Goal: Navigation & Orientation: Find specific page/section

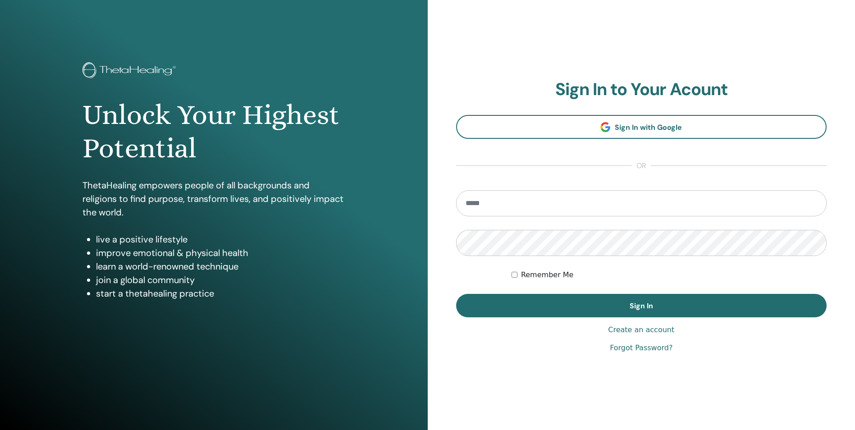
click at [539, 203] on input "email" at bounding box center [641, 203] width 371 height 26
type input "**********"
click at [456, 294] on button "Sign In" at bounding box center [641, 305] width 371 height 23
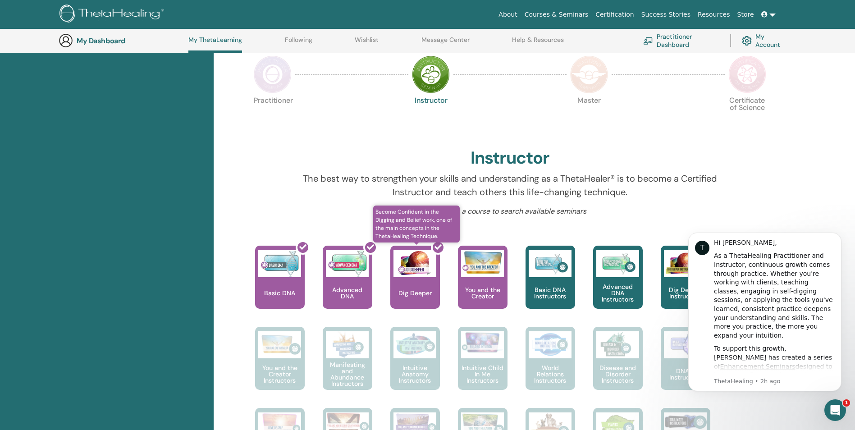
scroll to position [204, 0]
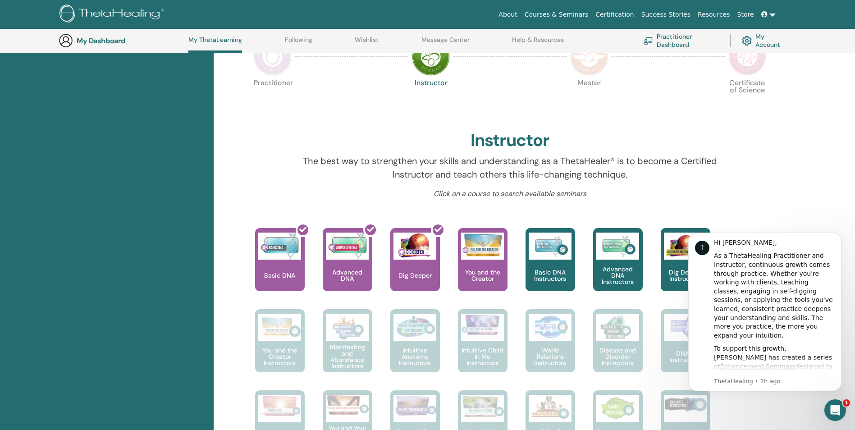
drag, startPoint x: 438, startPoint y: 233, endPoint x: 760, endPoint y: 168, distance: 328.0
click at [760, 168] on div at bounding box center [754, 171] width 44 height 34
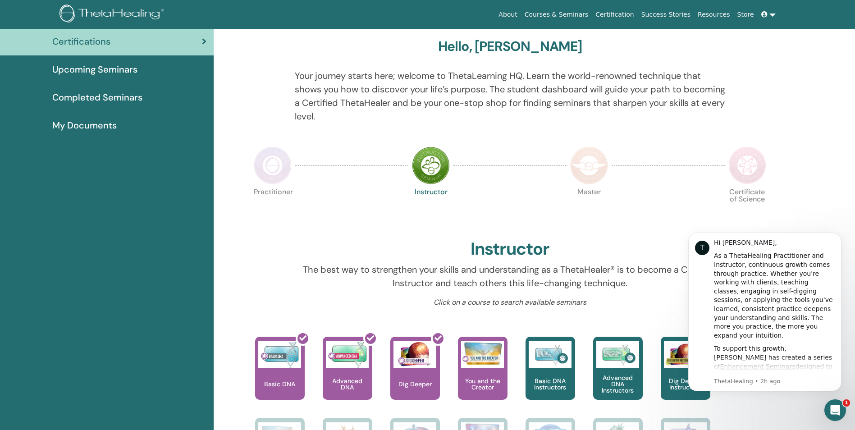
scroll to position [0, 0]
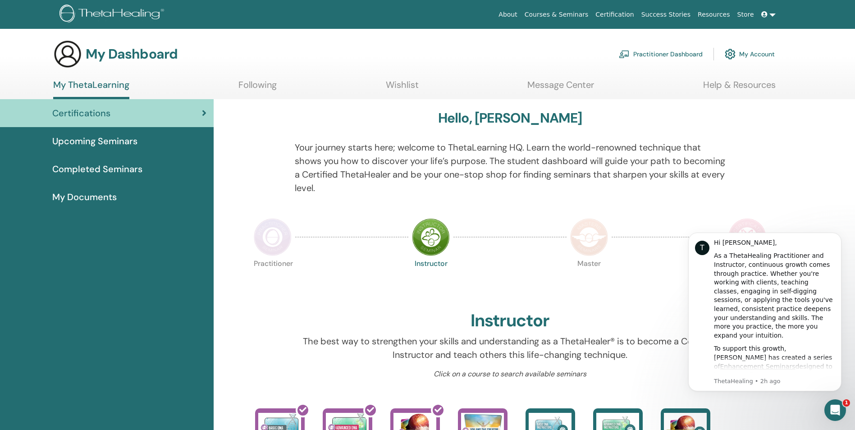
click at [777, 15] on link at bounding box center [769, 14] width 22 height 17
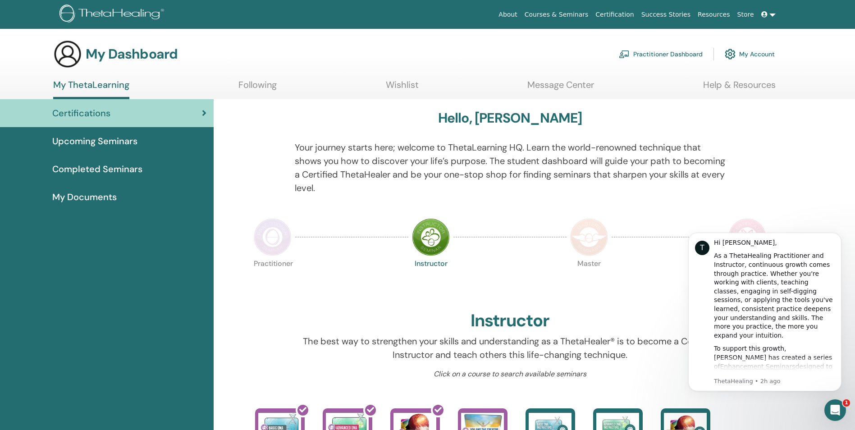
click at [733, 51] on img at bounding box center [730, 53] width 11 height 15
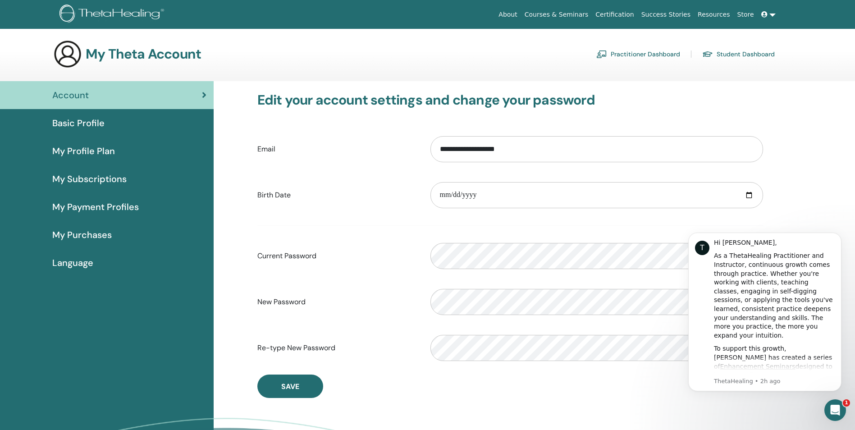
click at [93, 262] on div "Language" at bounding box center [106, 263] width 199 height 14
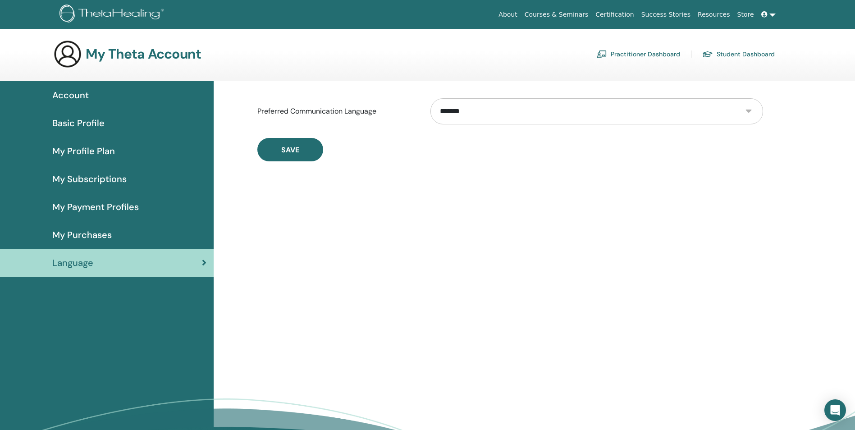
click at [484, 113] on select "**********" at bounding box center [597, 111] width 333 height 26
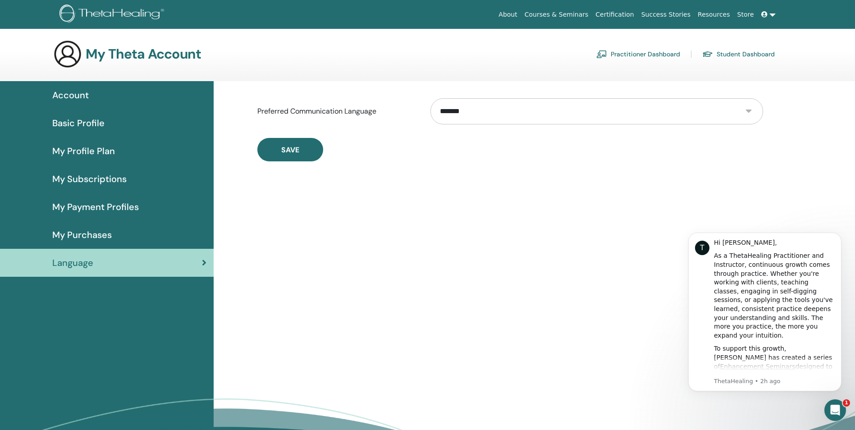
select select "***"
click at [431, 98] on select "**********" at bounding box center [597, 111] width 333 height 26
click at [277, 153] on button "Save" at bounding box center [290, 149] width 66 height 23
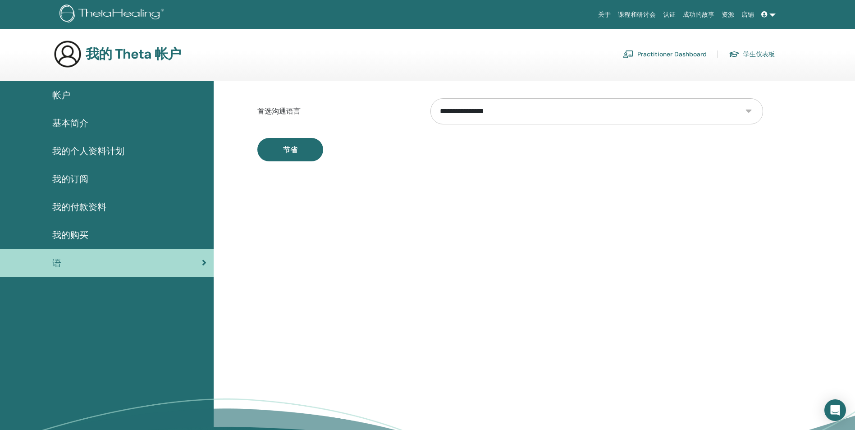
click at [76, 148] on span "我的个人资料计划" at bounding box center [88, 151] width 72 height 14
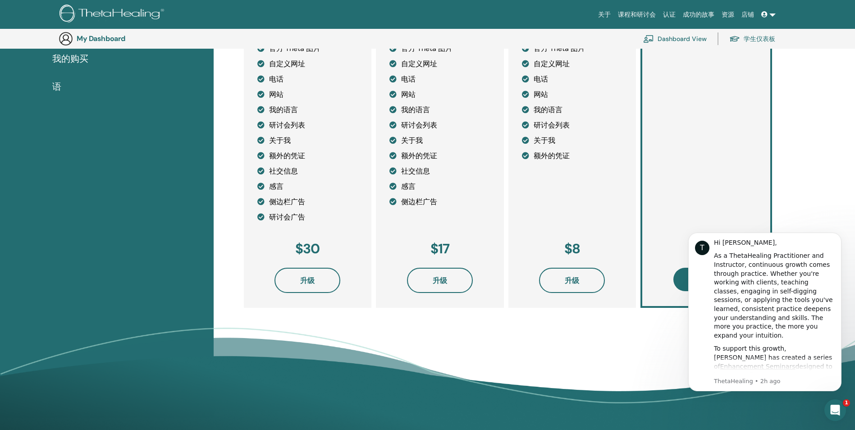
scroll to position [200, 0]
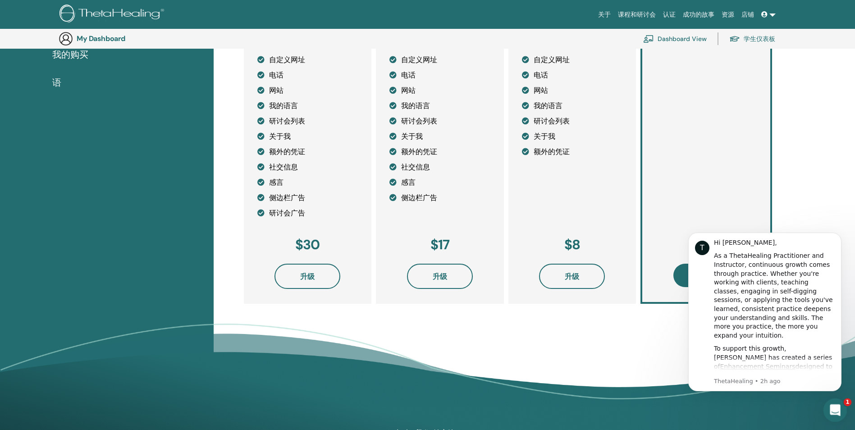
click at [843, 410] on div "Open Intercom Messenger" at bounding box center [834, 409] width 30 height 30
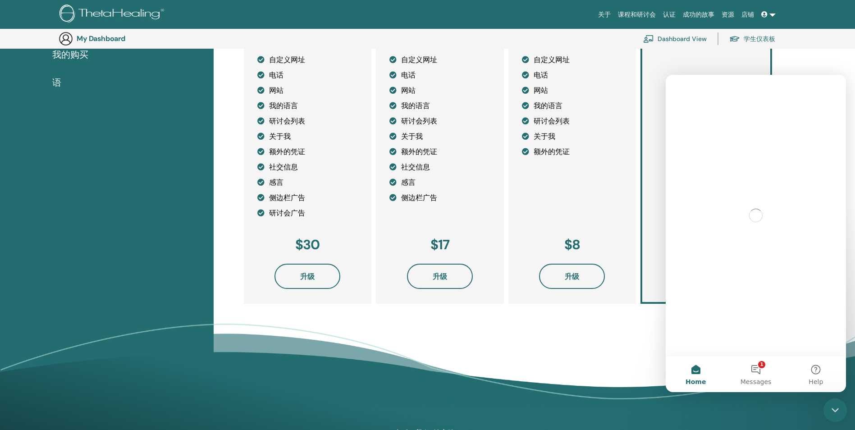
scroll to position [0, 0]
click at [840, 404] on div "Close Intercom Messenger" at bounding box center [834, 409] width 22 height 22
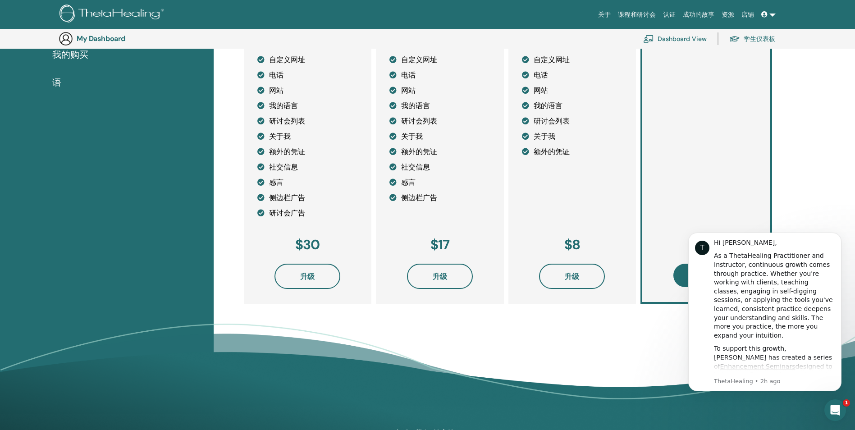
click at [651, 319] on div "我的个人资料计划 : Free Diamond 活动档案 17个个人资料位置 快速联系按钮 我的认证 官方 Theta 图片 自定义网址 电话 网站 我的语言…" at bounding box center [535, 157] width 642 height 513
click at [840, 402] on div "Open Intercom Messenger" at bounding box center [834, 409] width 30 height 30
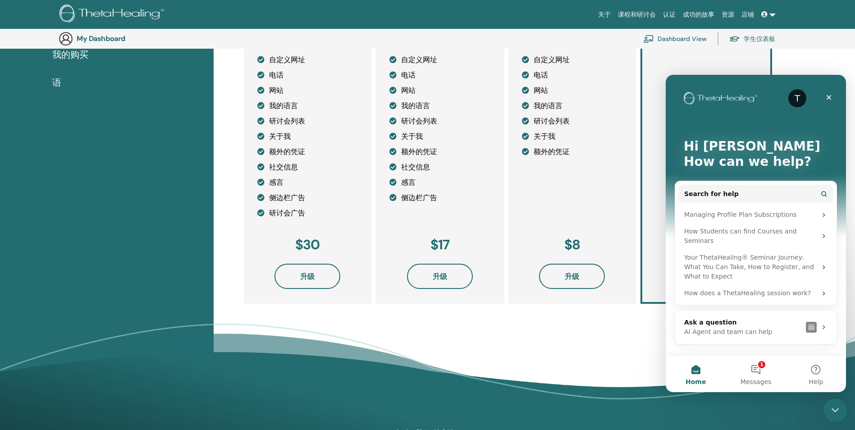
click at [840, 401] on div "Close Intercom Messenger" at bounding box center [834, 409] width 22 height 22
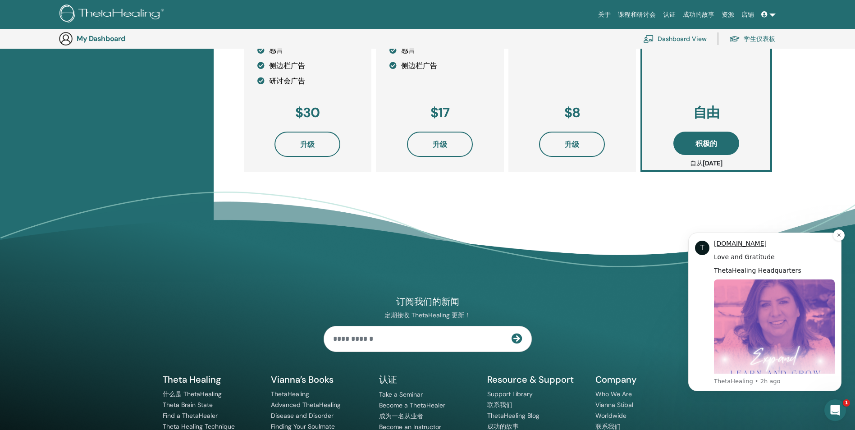
scroll to position [394, 0]
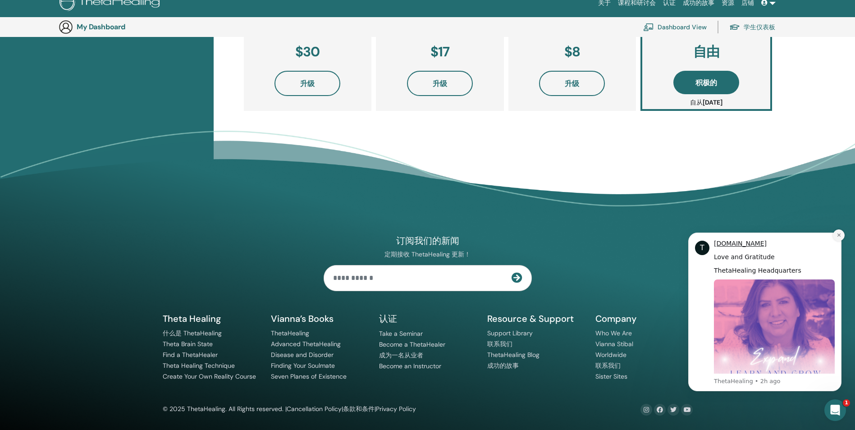
click at [838, 232] on button "Dismiss notification" at bounding box center [839, 235] width 12 height 12
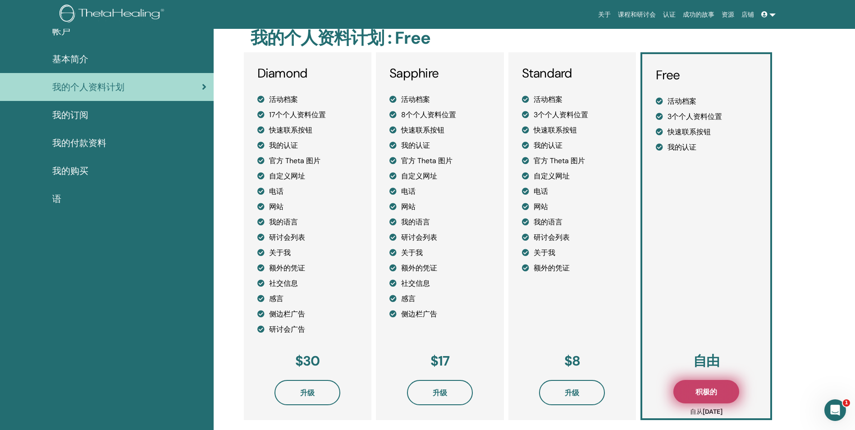
scroll to position [0, 0]
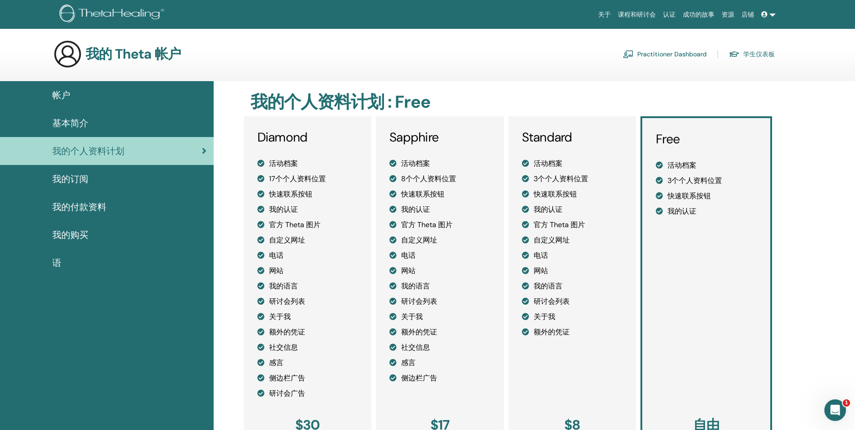
click at [84, 238] on span "我的购买" at bounding box center [70, 235] width 36 height 14
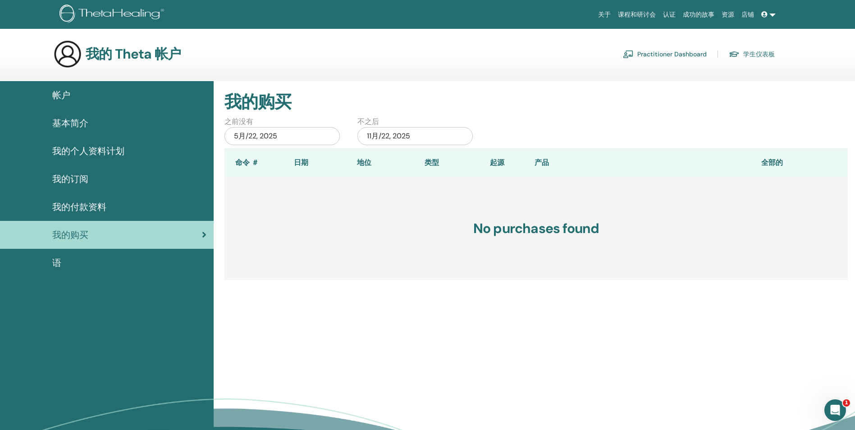
click at [84, 119] on span "基本简介" at bounding box center [70, 123] width 36 height 14
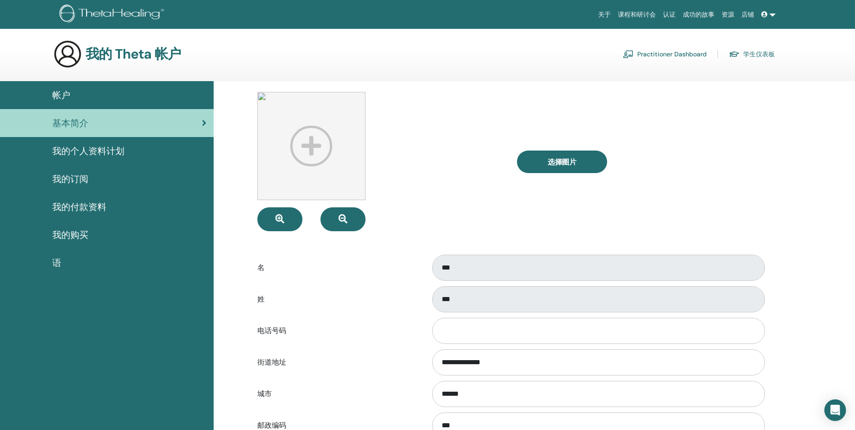
click at [93, 94] on div "帐户" at bounding box center [106, 95] width 199 height 14
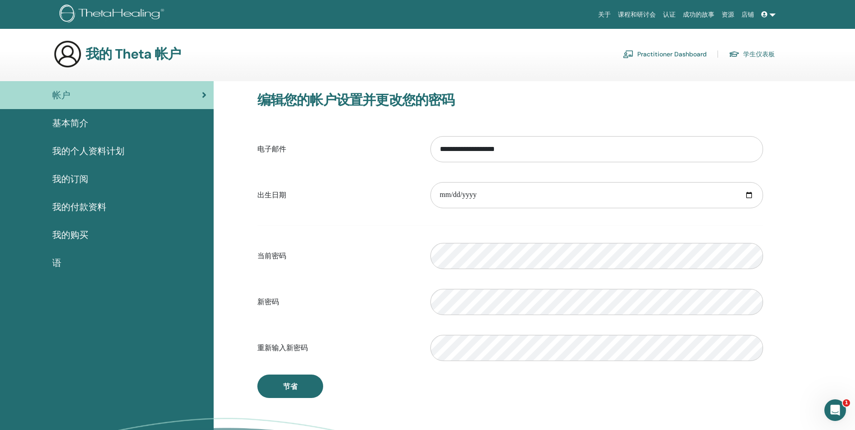
click at [624, 16] on link "课程和研讨会" at bounding box center [637, 14] width 45 height 17
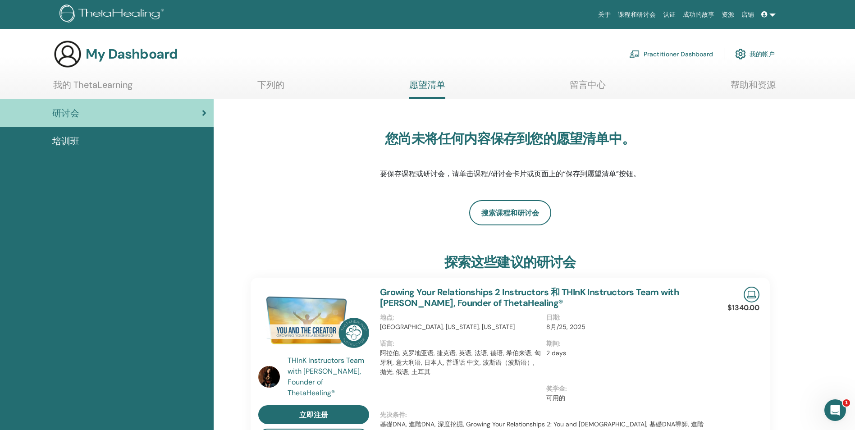
click at [258, 87] on link "下列的" at bounding box center [270, 88] width 27 height 18
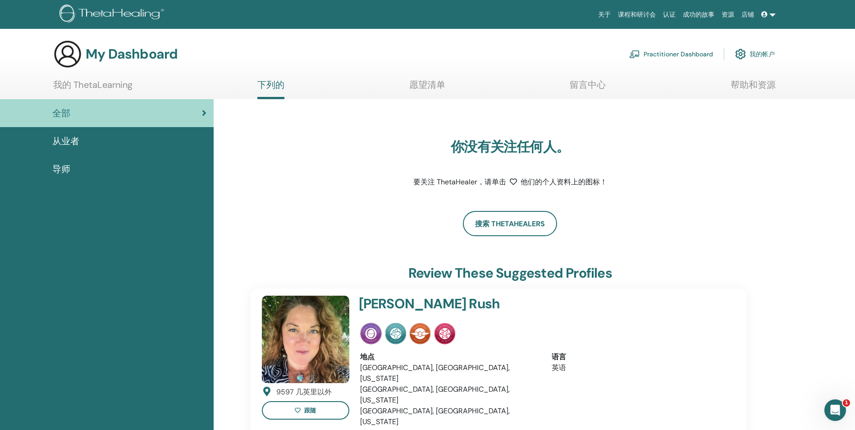
click at [147, 98] on ul "我的 ThetaLearning 下列的 愿望清单 留言中心 帮助和资源" at bounding box center [414, 89] width 723 height 20
click at [133, 85] on link "我的 ThetaLearning" at bounding box center [92, 88] width 79 height 18
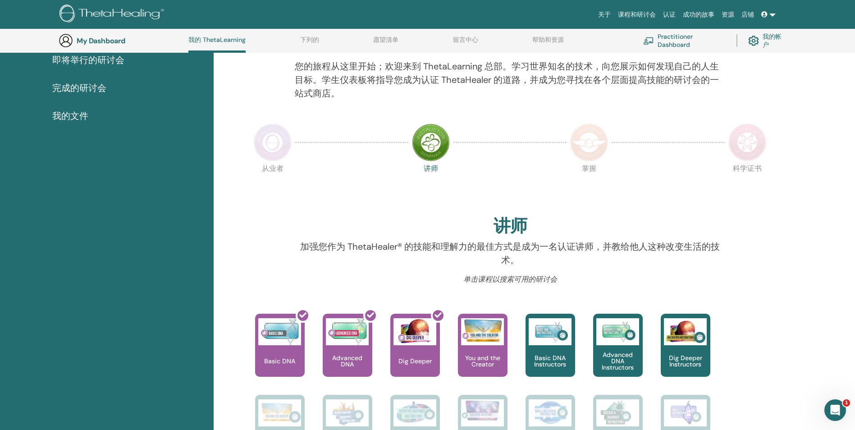
scroll to position [114, 0]
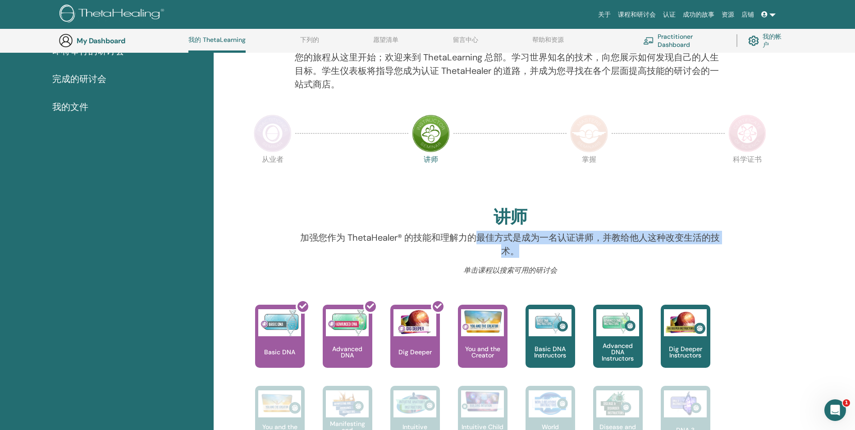
drag, startPoint x: 479, startPoint y: 236, endPoint x: 598, endPoint y: 246, distance: 119.4
click at [598, 246] on p "加强您作为 ThetaHealer® 的技能和理解力的最佳方式是成为一名认证讲师，并教给他人这种改变生活的技术。" at bounding box center [510, 244] width 431 height 27
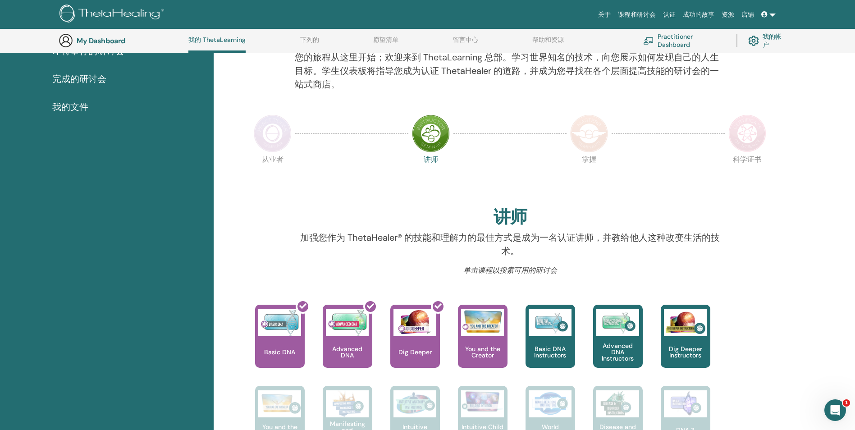
click at [558, 268] on p "单击课程以搜索可用的研讨会" at bounding box center [510, 270] width 431 height 11
drag, startPoint x: 513, startPoint y: 270, endPoint x: 459, endPoint y: 270, distance: 54.6
click at [459, 270] on p "单击课程以搜索可用的研讨会" at bounding box center [510, 270] width 431 height 11
drag, startPoint x: 459, startPoint y: 270, endPoint x: 453, endPoint y: 252, distance: 18.8
click at [453, 252] on p "加强您作为 ThetaHealer® 的技能和理解力的最佳方式是成为一名认证讲师，并教给他人这种改变生活的技术。" at bounding box center [510, 244] width 431 height 27
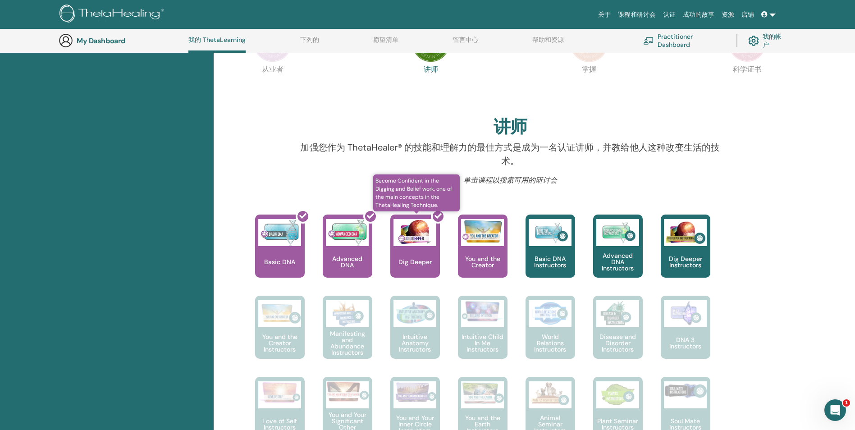
scroll to position [159, 0]
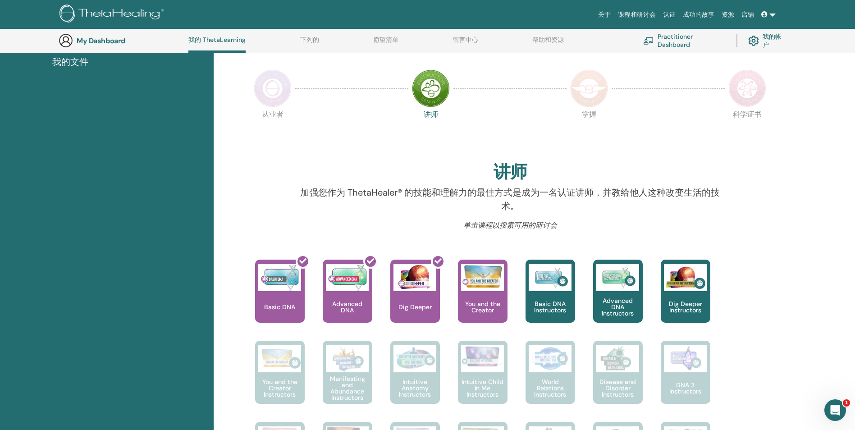
click at [680, 17] on link "成功的故事" at bounding box center [698, 14] width 39 height 17
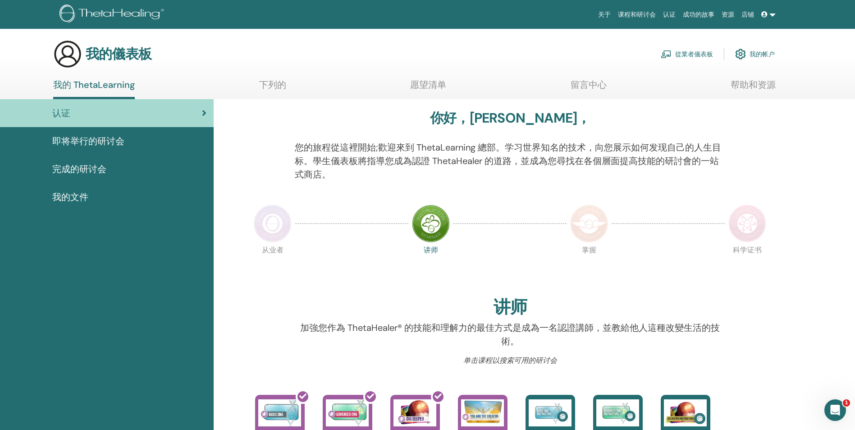
click at [767, 14] on icon at bounding box center [765, 14] width 6 height 6
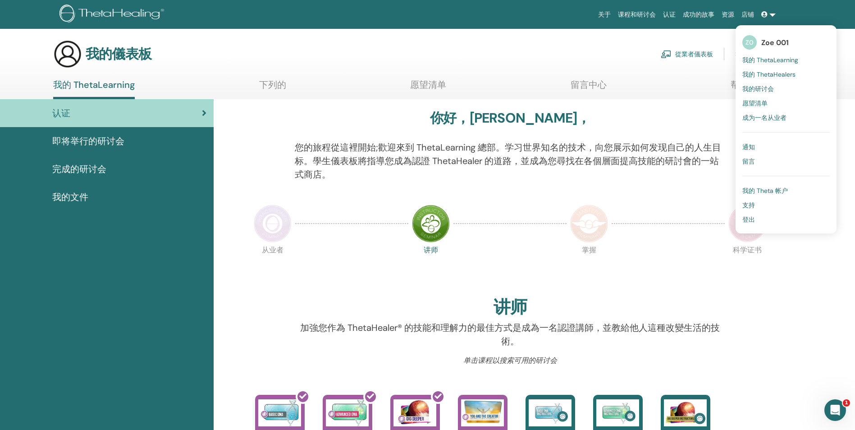
click at [772, 75] on span "我的 ThetaHealers" at bounding box center [769, 74] width 53 height 8
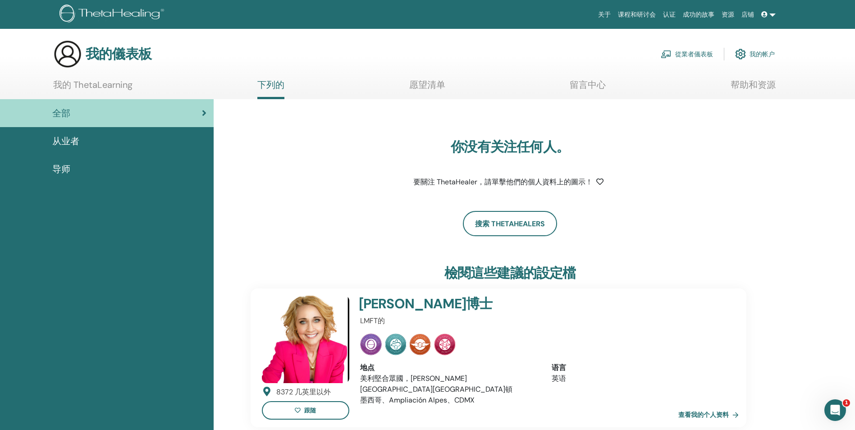
click at [765, 17] on icon at bounding box center [765, 14] width 6 height 6
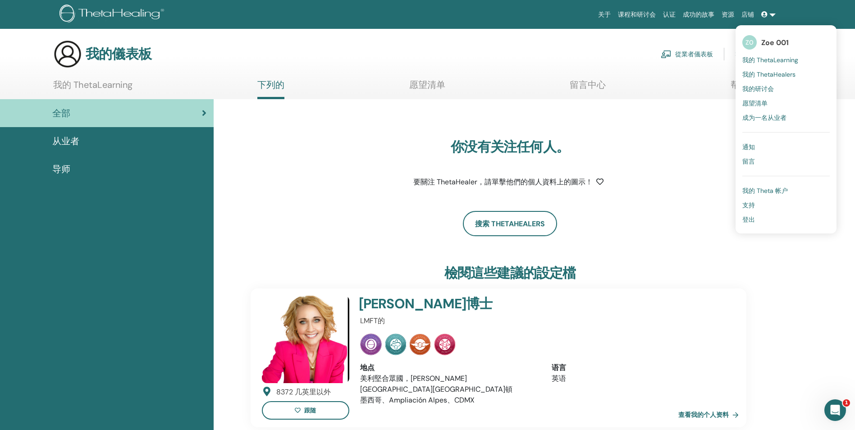
click at [771, 114] on span "成为一名从业者" at bounding box center [765, 118] width 44 height 8
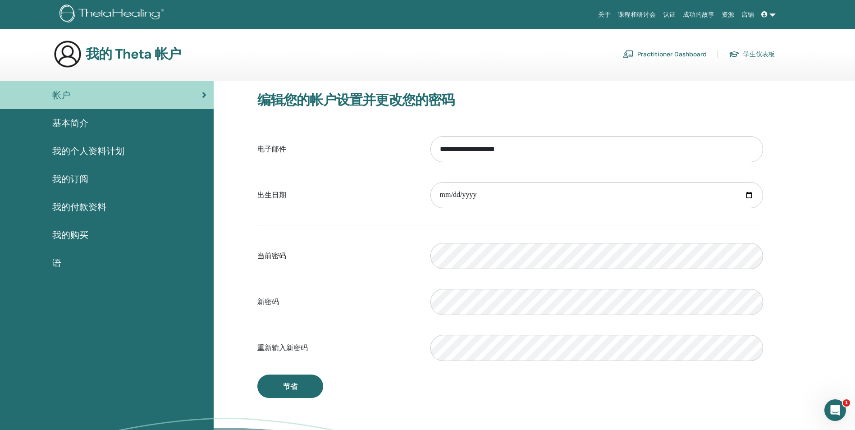
click at [609, 10] on link "关于" at bounding box center [605, 14] width 20 height 17
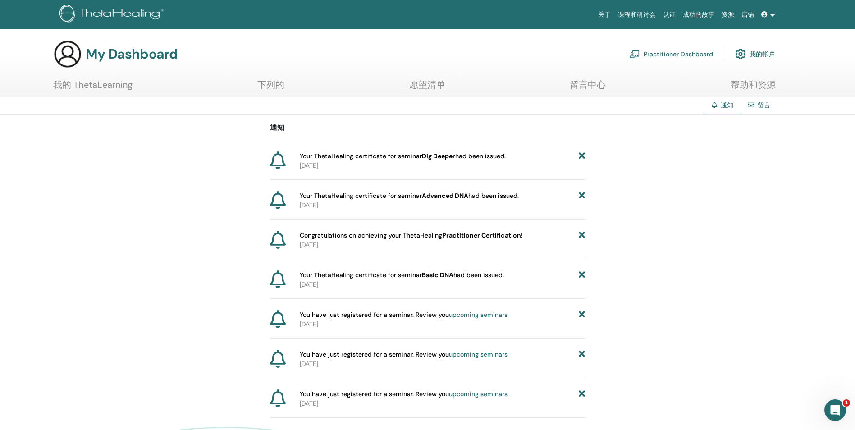
drag, startPoint x: 418, startPoint y: 152, endPoint x: 485, endPoint y: 165, distance: 67.9
click at [485, 165] on div "Your ThetaHealing certificate for seminar Dig Deeper had been issued. 2025-07-22" at bounding box center [440, 160] width 289 height 19
drag, startPoint x: 485, startPoint y: 165, endPoint x: 496, endPoint y: 163, distance: 10.6
click at [496, 163] on p "2025-07-22" at bounding box center [443, 165] width 286 height 9
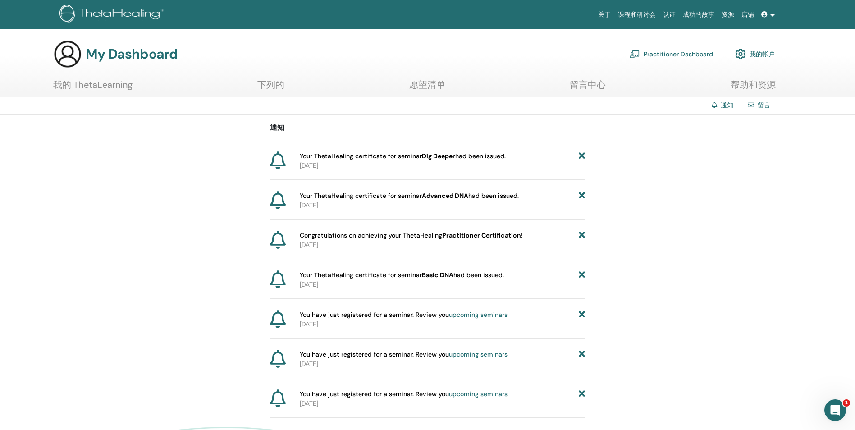
click at [496, 163] on p "2025-07-22" at bounding box center [443, 165] width 286 height 9
drag, startPoint x: 496, startPoint y: 163, endPoint x: 716, endPoint y: 202, distance: 223.4
click at [716, 202] on div "通知 Your ThetaHealing certificate for seminar Dig Deeper had been issued. 2025-0…" at bounding box center [427, 266] width 855 height 303
click at [769, 109] on link "留言" at bounding box center [764, 105] width 13 height 8
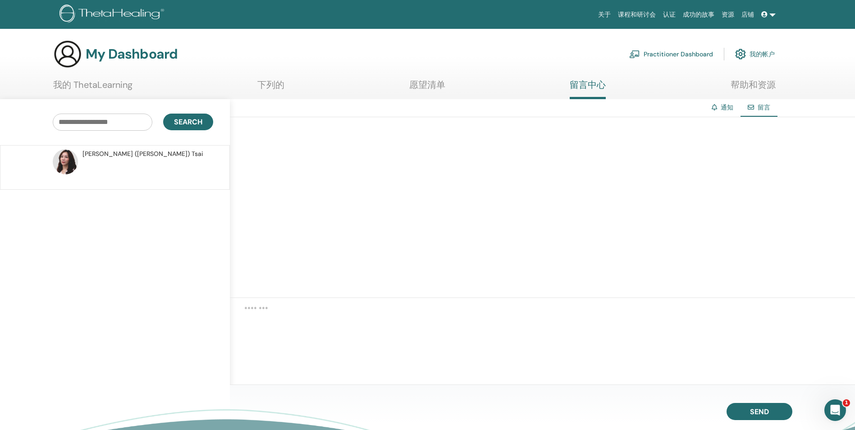
click at [430, 83] on link "愿望清单" at bounding box center [427, 88] width 36 height 18
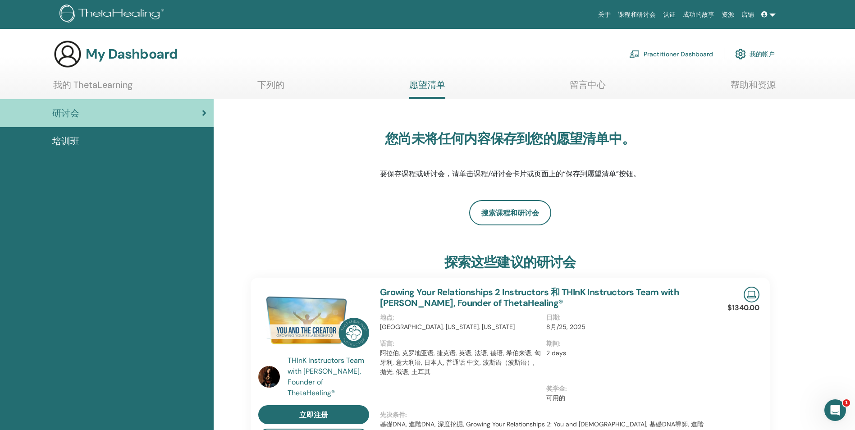
click at [266, 80] on link "下列的" at bounding box center [270, 88] width 27 height 18
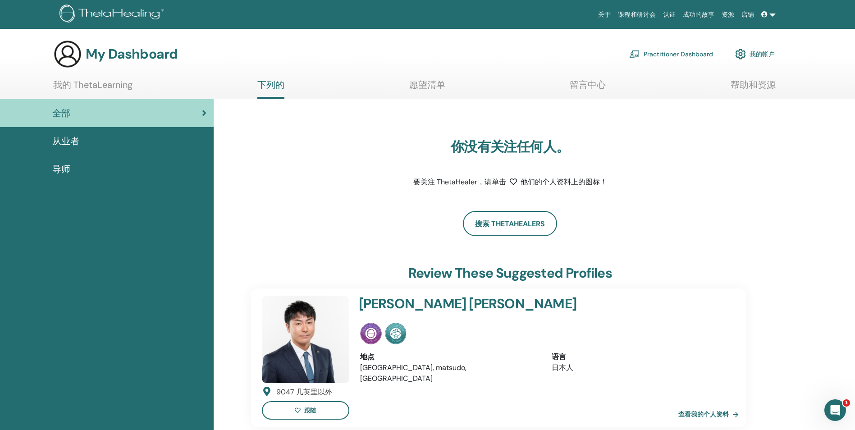
click at [759, 83] on link "帮助和资源" at bounding box center [753, 88] width 45 height 18
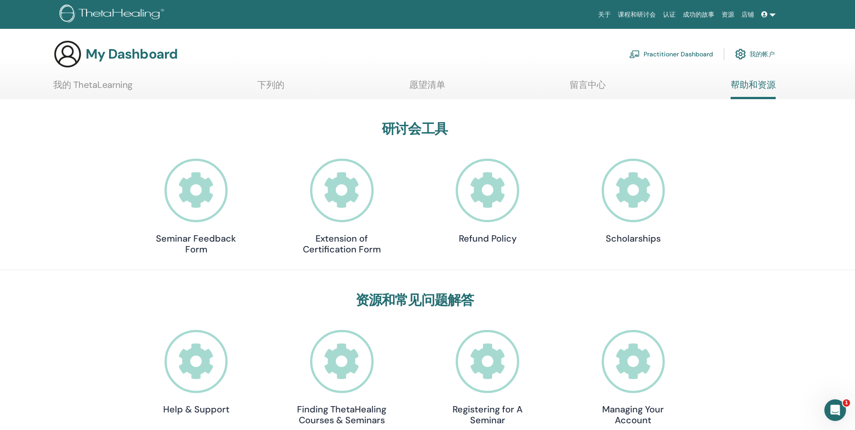
click at [349, 218] on icon at bounding box center [342, 191] width 64 height 64
